Goal: Transaction & Acquisition: Purchase product/service

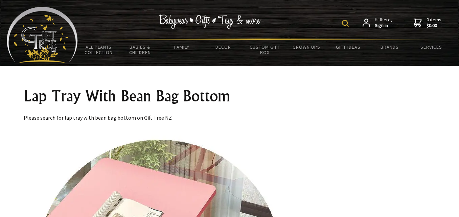
click at [345, 24] on img at bounding box center [345, 23] width 7 height 7
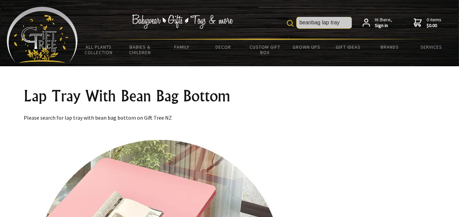
type input "beanbag lap tray"
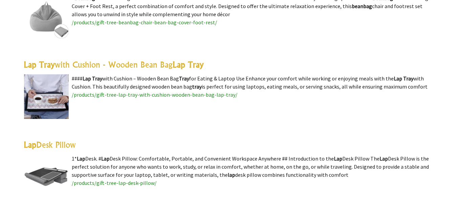
scroll to position [304, 0]
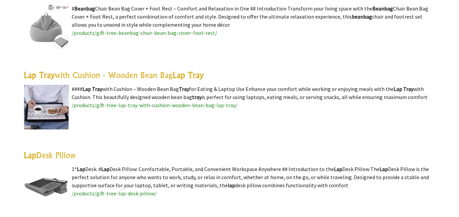
click at [46, 108] on img at bounding box center [46, 107] width 45 height 45
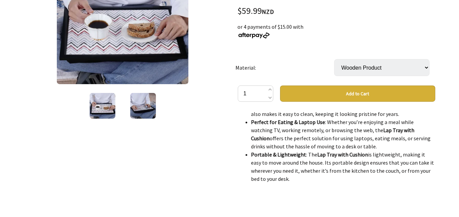
scroll to position [203, 0]
